Goal: Task Accomplishment & Management: Use online tool/utility

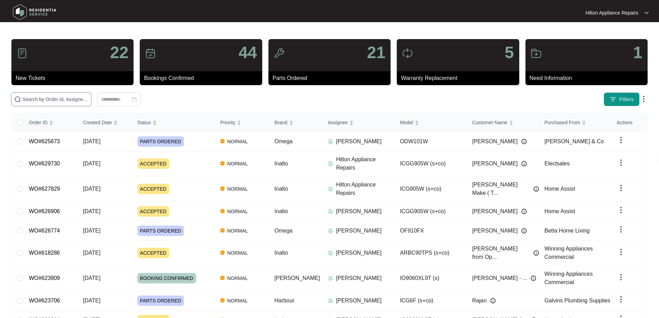
click at [60, 99] on input "text" at bounding box center [55, 100] width 66 height 8
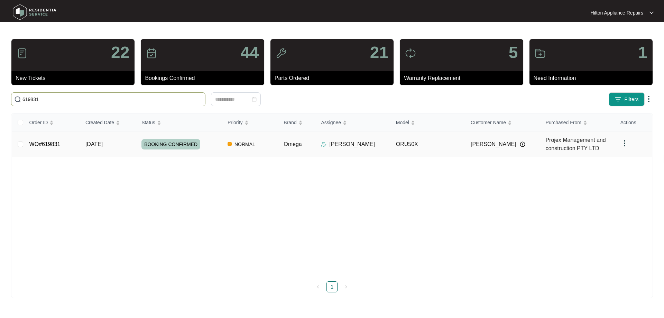
type input "619831"
click at [323, 143] on img at bounding box center [324, 145] width 6 height 6
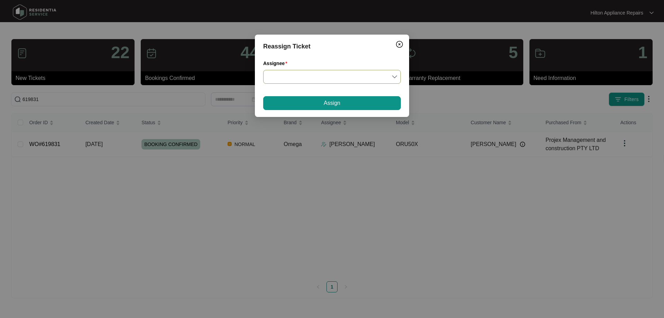
click at [308, 76] on input "Assignee" at bounding box center [331, 76] width 129 height 13
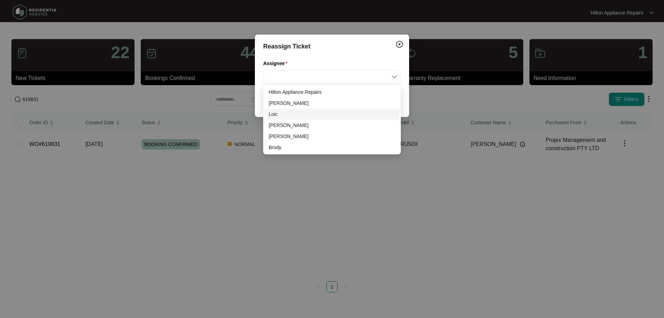
click at [284, 113] on div "Loic" at bounding box center [332, 114] width 127 height 8
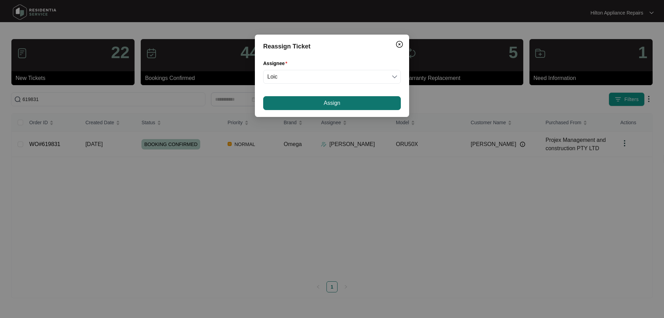
click at [322, 101] on button "Assign" at bounding box center [332, 103] width 138 height 14
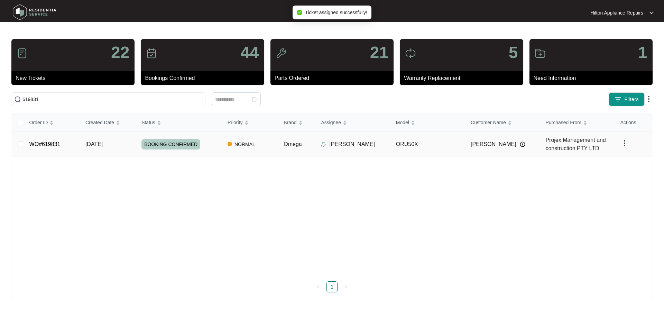
click at [379, 145] on div "[PERSON_NAME]" at bounding box center [355, 144] width 69 height 8
click at [315, 142] on td "Omega" at bounding box center [296, 144] width 37 height 25
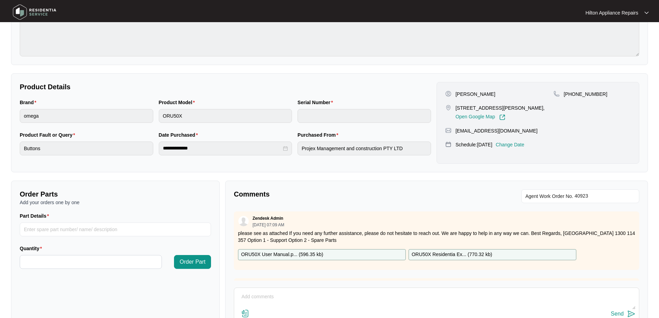
scroll to position [72, 0]
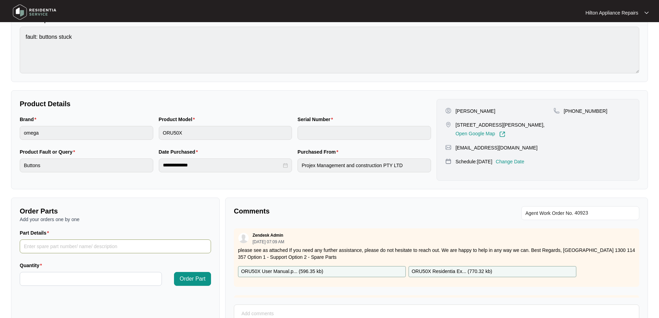
click at [100, 249] on input "Part Details" at bounding box center [115, 246] width 191 height 14
type input "SP19117"
click at [99, 280] on input "Quantity" at bounding box center [91, 278] width 142 height 13
type input "*"
click at [196, 278] on span "Order Part" at bounding box center [193, 279] width 26 height 8
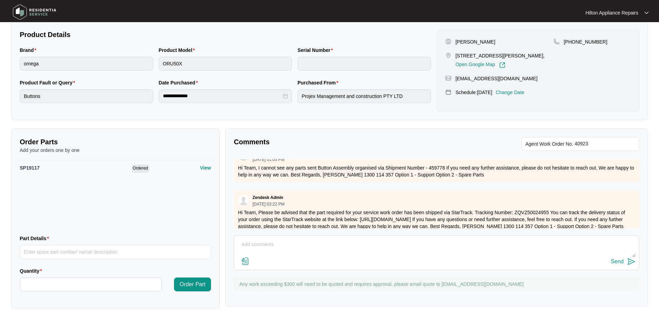
scroll to position [187, 0]
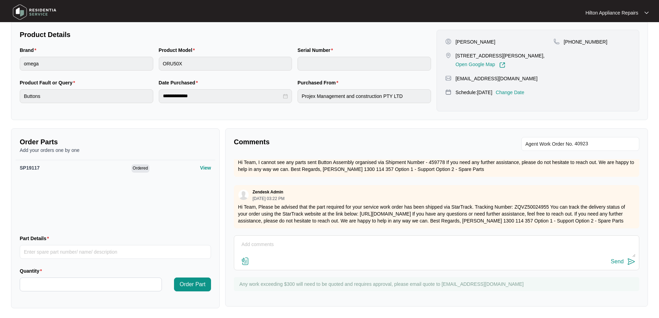
click at [309, 244] on textarea at bounding box center [437, 248] width 398 height 18
click at [294, 239] on textarea at bounding box center [437, 248] width 398 height 18
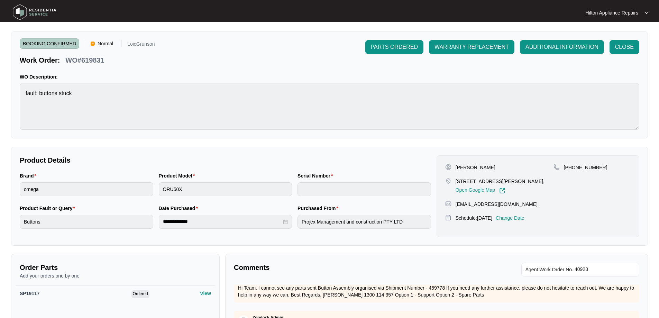
scroll to position [0, 0]
